Goal: Find specific page/section: Find specific page/section

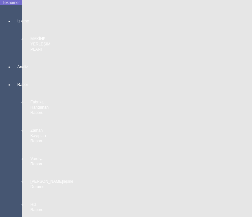
click at [13, 55] on div at bounding box center [17, 55] width 9 height 0
click at [49, 15] on span "MAKİNE YERLEŞİM PLANI" at bounding box center [65, 17] width 61 height 6
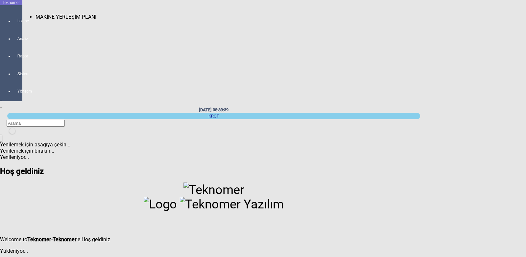
click at [47, 14] on span "MAKİNE YERLEŞİM PLANI" at bounding box center [65, 17] width 61 height 6
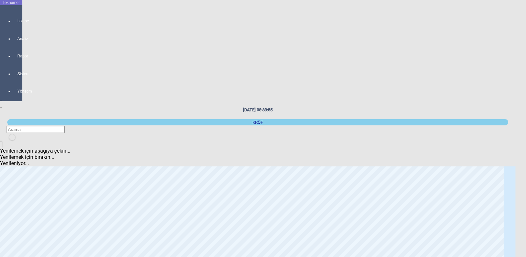
scroll to position [99, 0]
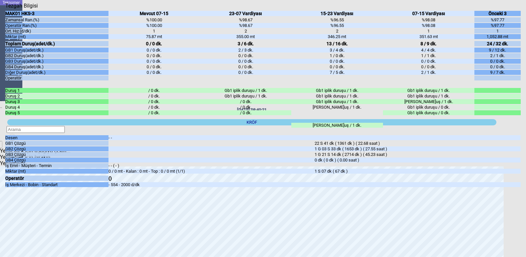
click at [5, 9] on icon "Kapat" at bounding box center [5, 9] width 0 height 0
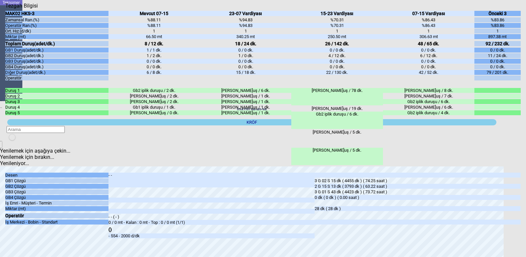
click at [5, 9] on icon "Kapat" at bounding box center [5, 9] width 0 height 0
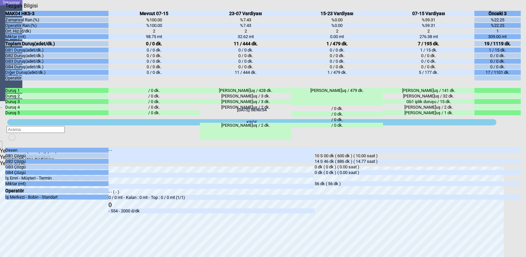
click at [5, 9] on icon "Kapat" at bounding box center [5, 9] width 0 height 0
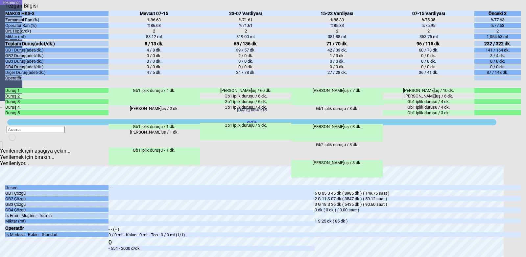
click at [5, 9] on icon "Kapat" at bounding box center [5, 9] width 0 height 0
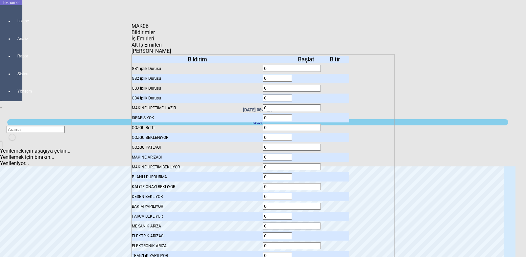
click at [131, 29] on icon "Kapat" at bounding box center [131, 29] width 0 height 0
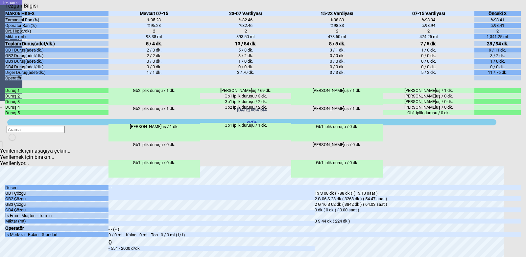
click at [5, 9] on icon "Kapat" at bounding box center [5, 9] width 0 height 0
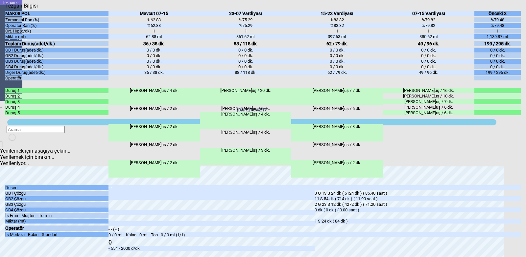
click at [5, 9] on icon "Kapat" at bounding box center [5, 9] width 0 height 0
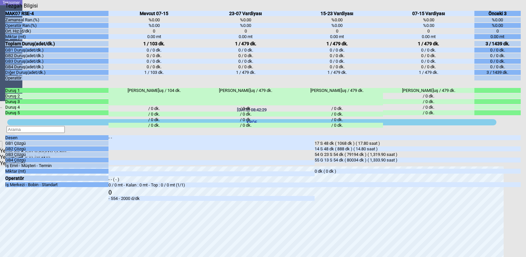
click at [511, 9] on div "Kapat" at bounding box center [262, 9] width 515 height 0
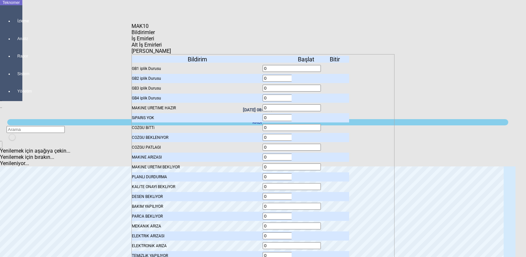
click at [131, 29] on icon "Kapat" at bounding box center [131, 29] width 0 height 0
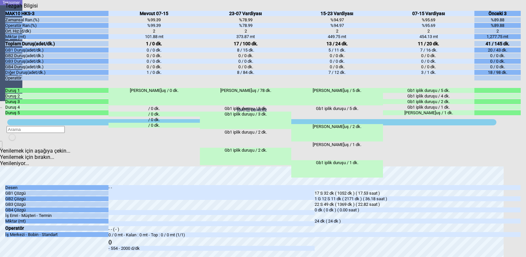
click at [5, 9] on icon "Kapat" at bounding box center [5, 9] width 0 height 0
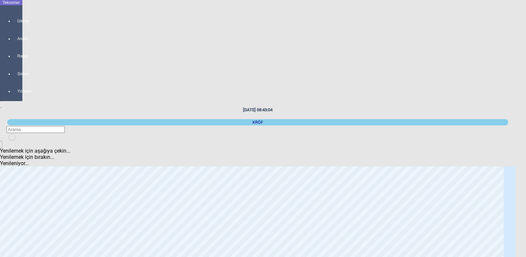
scroll to position [0, 0]
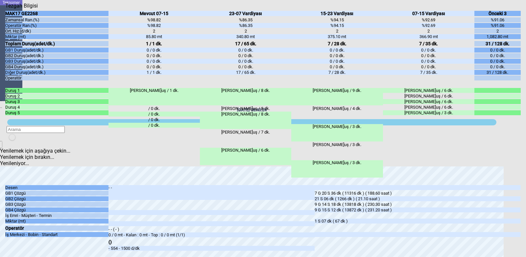
click at [5, 9] on icon "Kapat" at bounding box center [5, 9] width 0 height 0
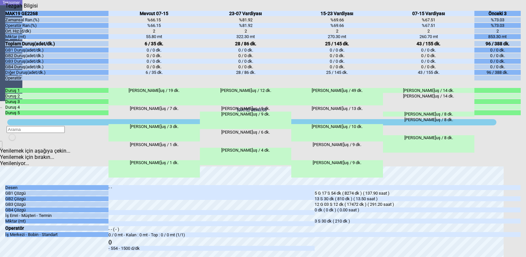
click at [515, 9] on div "Kapat" at bounding box center [262, 9] width 515 height 0
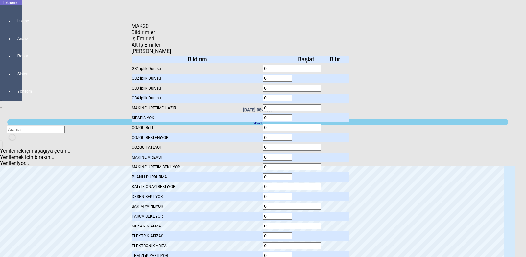
click at [131, 29] on icon "Kapat" at bounding box center [131, 29] width 0 height 0
